Goal: Task Accomplishment & Management: Manage account settings

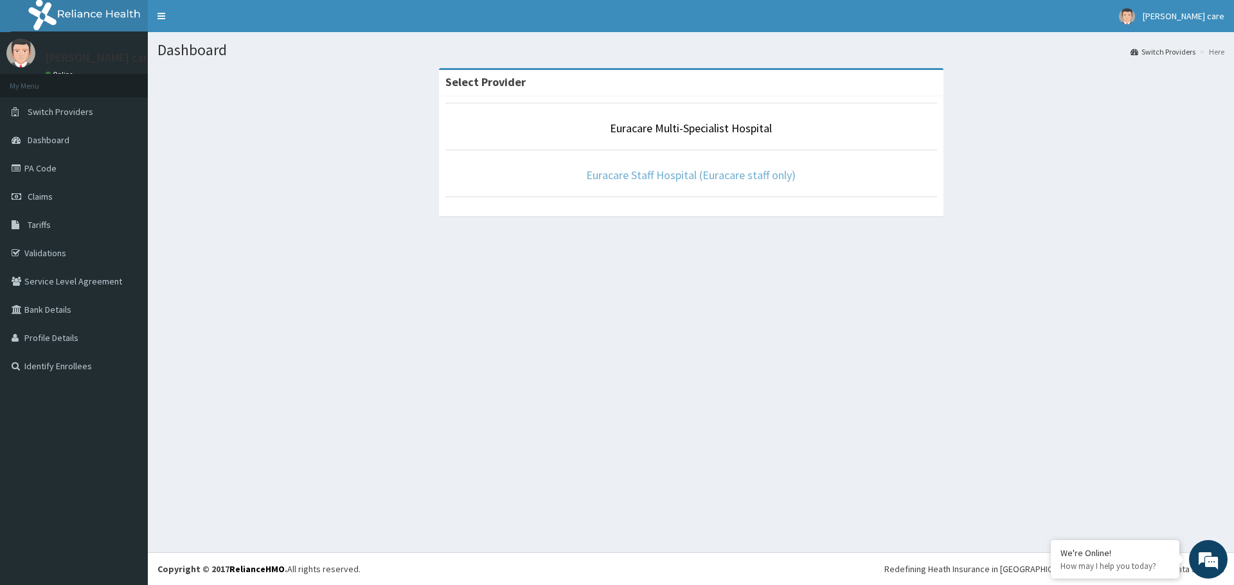
click at [708, 178] on link "Euracare Staff Hospital (Euracare staff only)" at bounding box center [690, 175] width 209 height 15
click at [683, 129] on link "Euracare Multi-Specialist Hospital" at bounding box center [691, 128] width 162 height 15
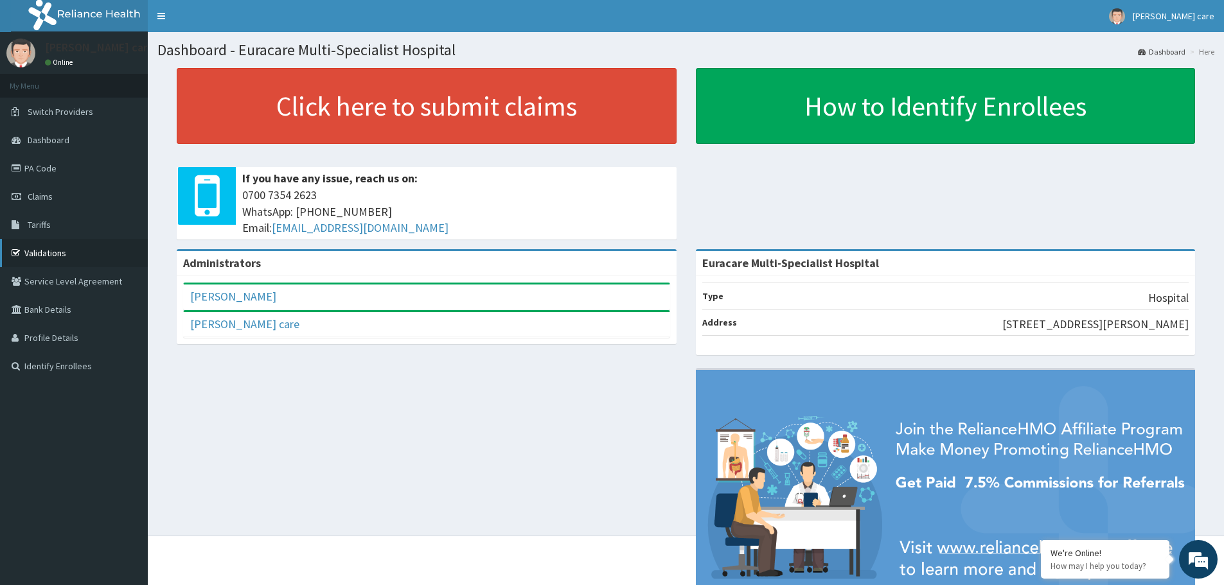
click at [60, 254] on link "Validations" at bounding box center [74, 253] width 148 height 28
click at [56, 258] on link "Validations" at bounding box center [74, 253] width 148 height 28
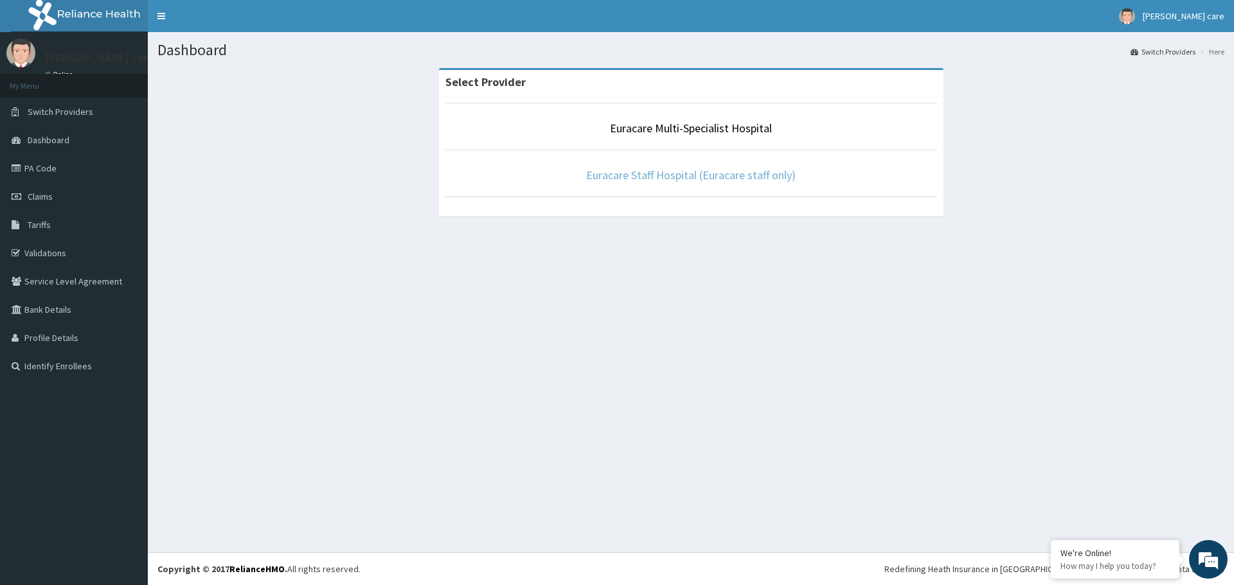
click at [707, 175] on link "Euracare Staff Hospital (Euracare staff only)" at bounding box center [690, 175] width 209 height 15
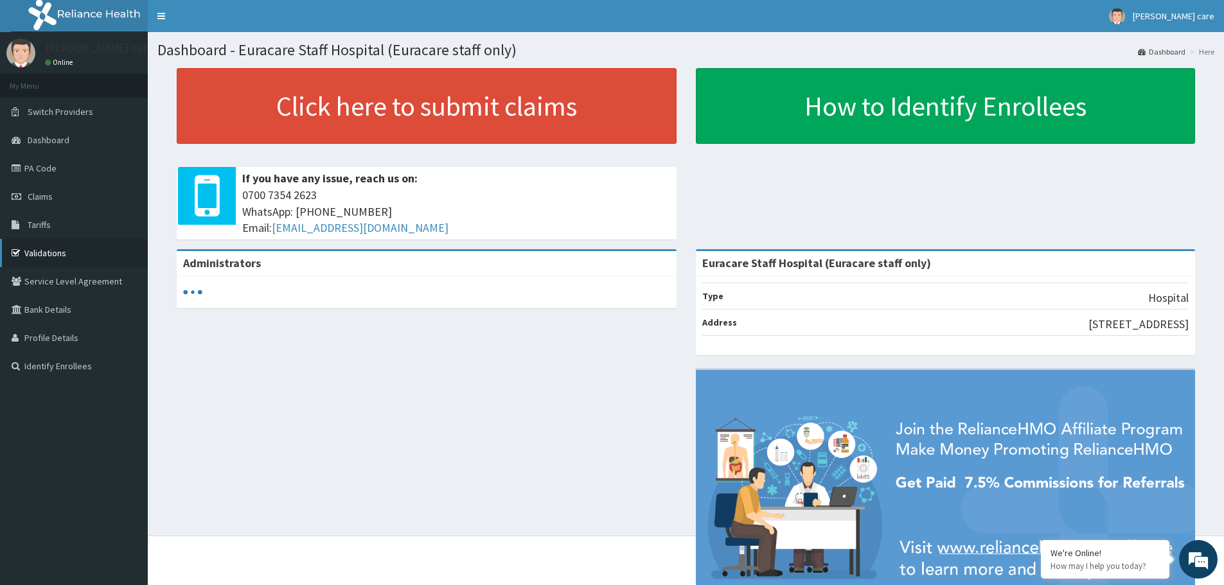
click at [54, 258] on link "Validations" at bounding box center [74, 253] width 148 height 28
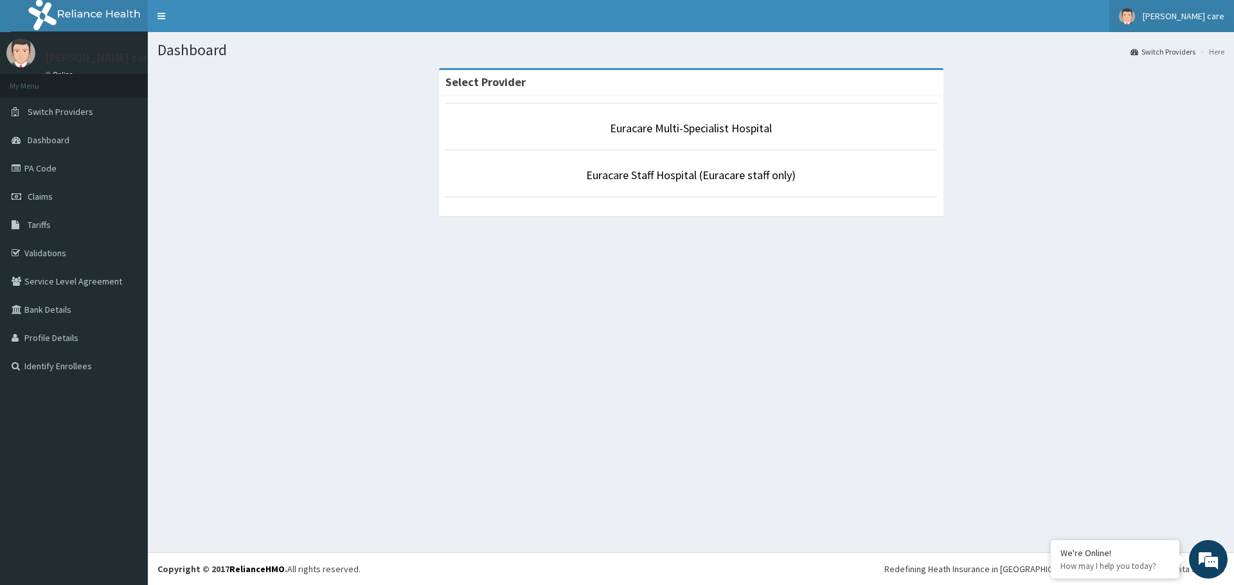
click at [1196, 11] on span "[PERSON_NAME] care" at bounding box center [1183, 16] width 82 height 12
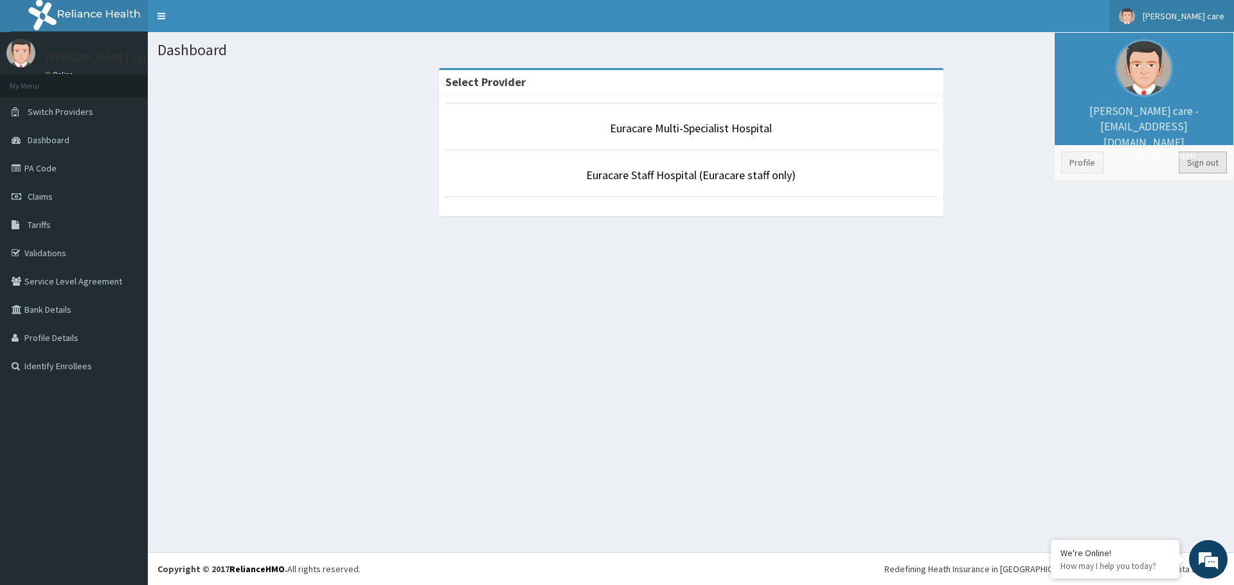
click at [1196, 163] on link "Sign out" at bounding box center [1202, 163] width 48 height 22
